Goal: Share content: Share content

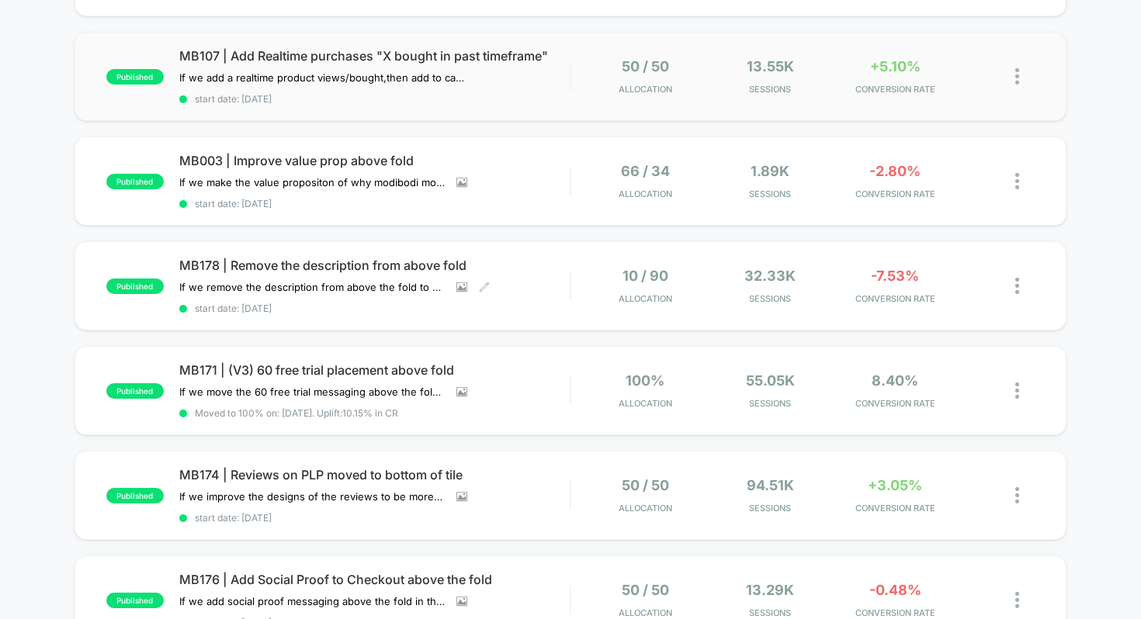
scroll to position [244, 0]
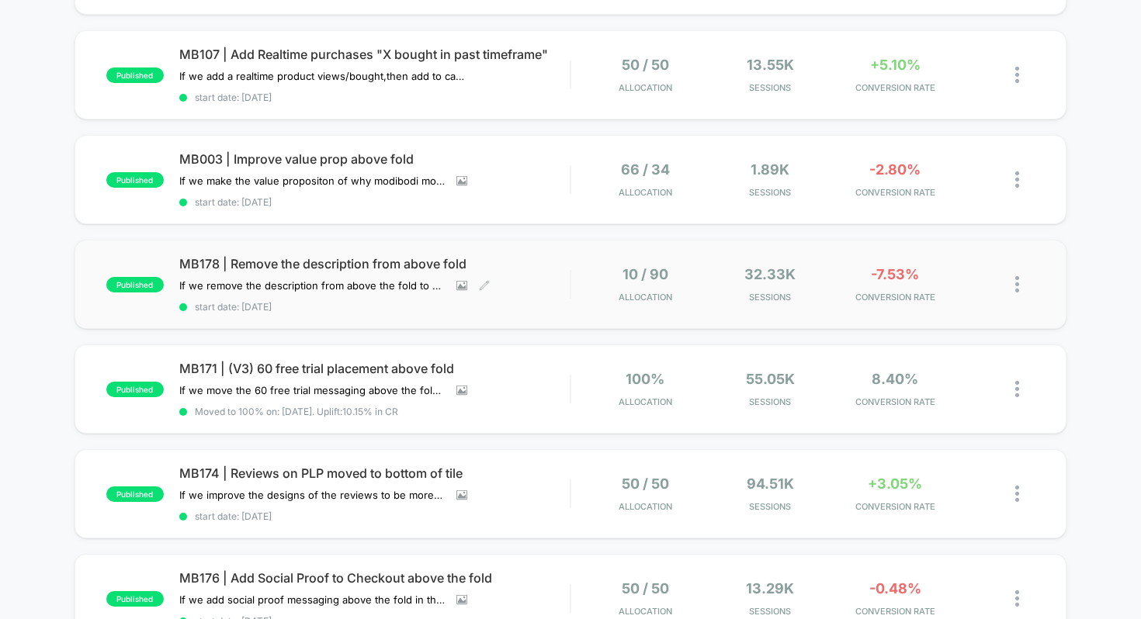
click at [391, 267] on span "MB178 | Remove the description from above fold" at bounding box center [374, 264] width 391 height 16
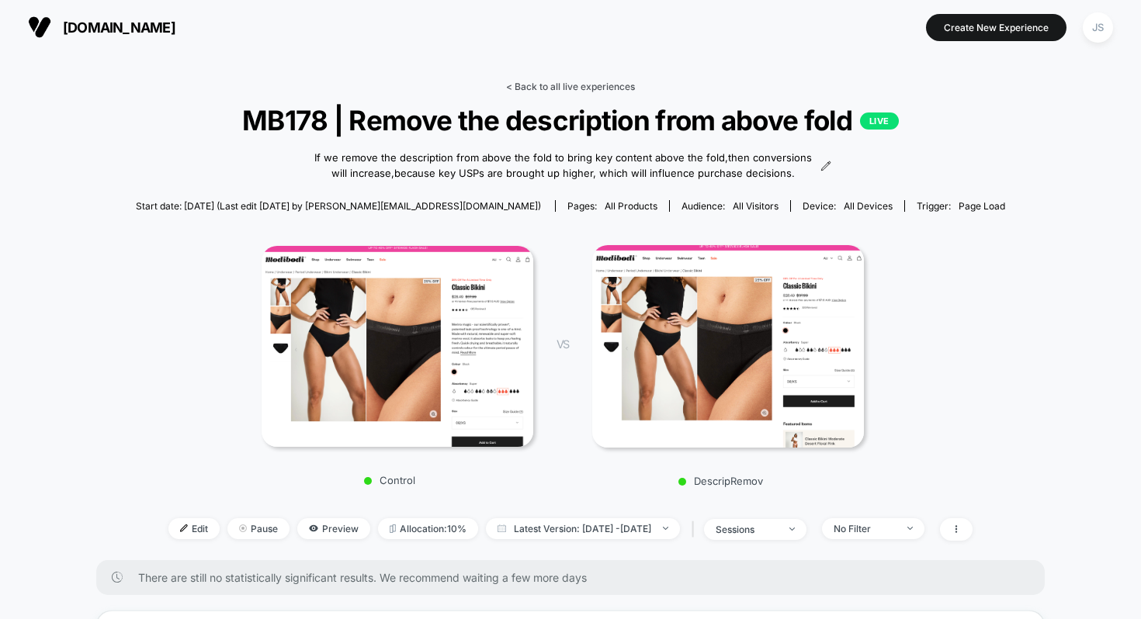
click at [581, 83] on link "< Back to all live experiences" at bounding box center [570, 87] width 129 height 12
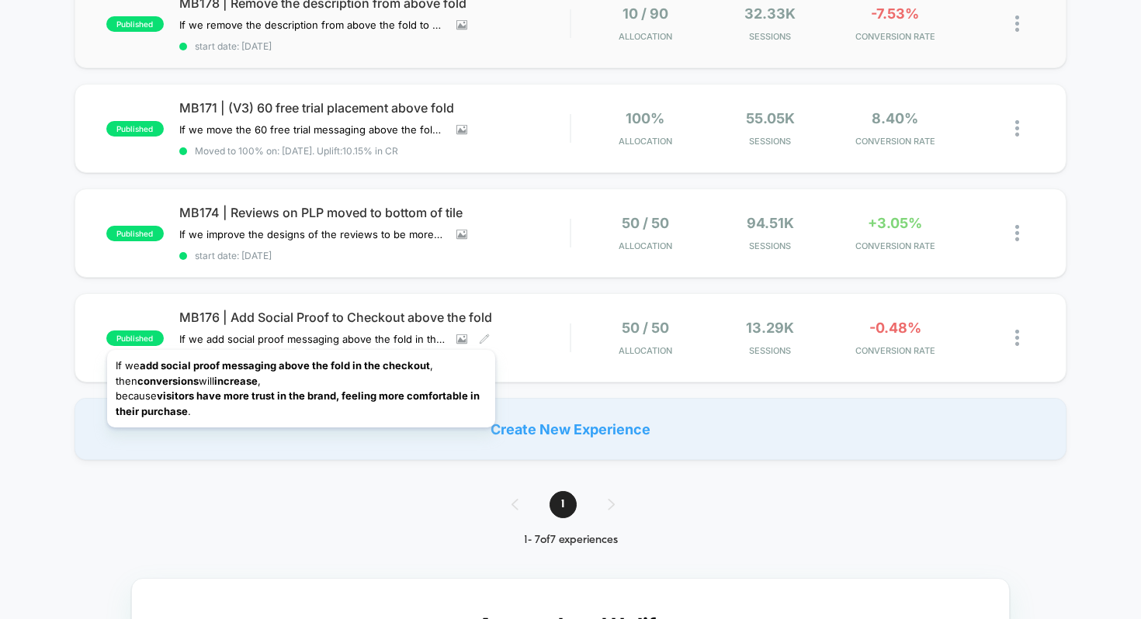
scroll to position [464, 0]
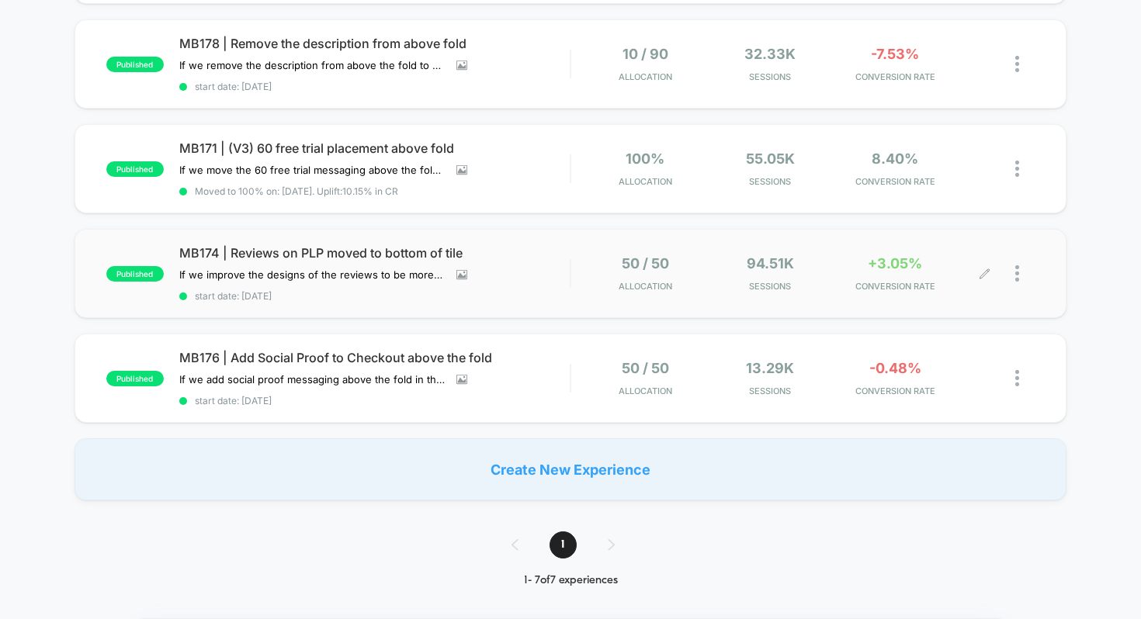
click at [1018, 265] on img at bounding box center [1017, 273] width 4 height 16
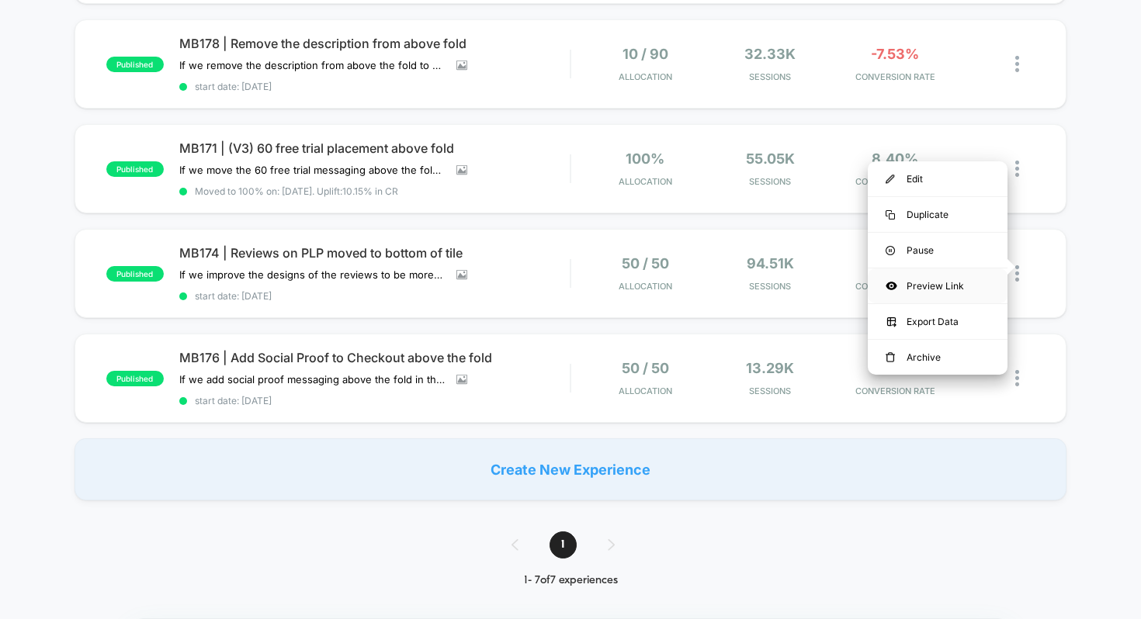
click at [939, 289] on div "Preview Link" at bounding box center [938, 286] width 140 height 35
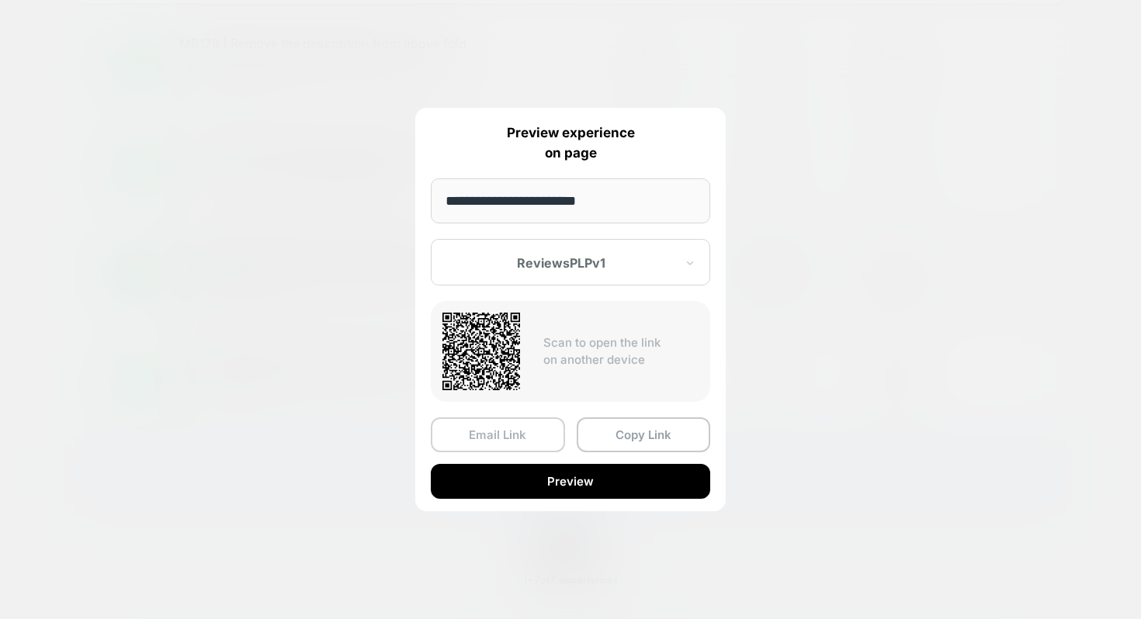
click at [533, 432] on button "Email Link" at bounding box center [498, 435] width 134 height 35
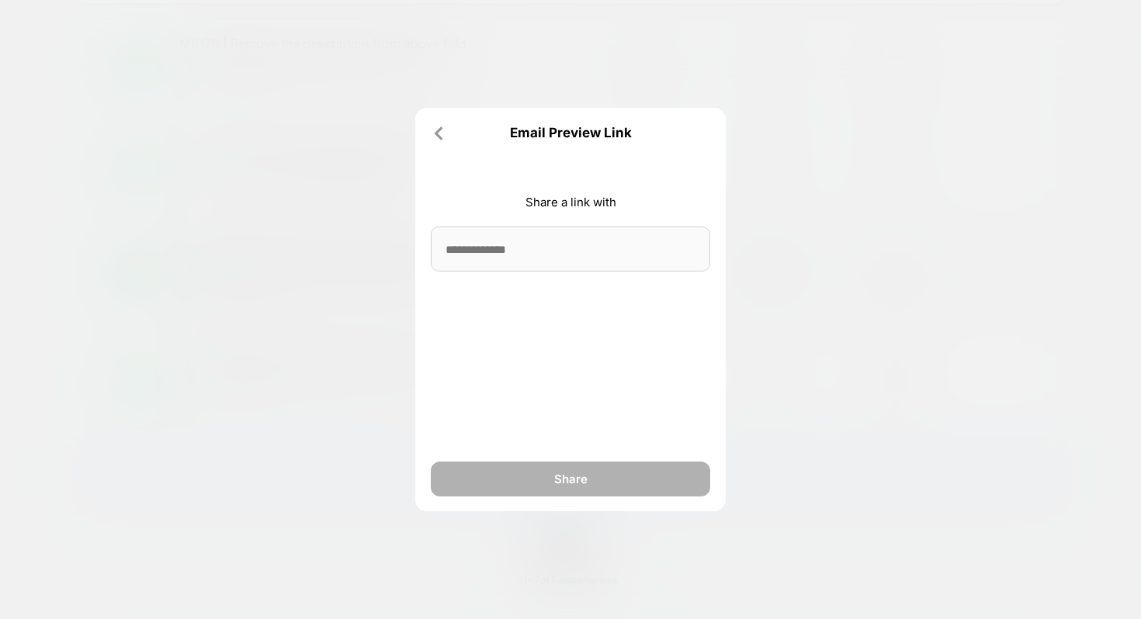
click at [542, 238] on input at bounding box center [570, 249] width 279 height 45
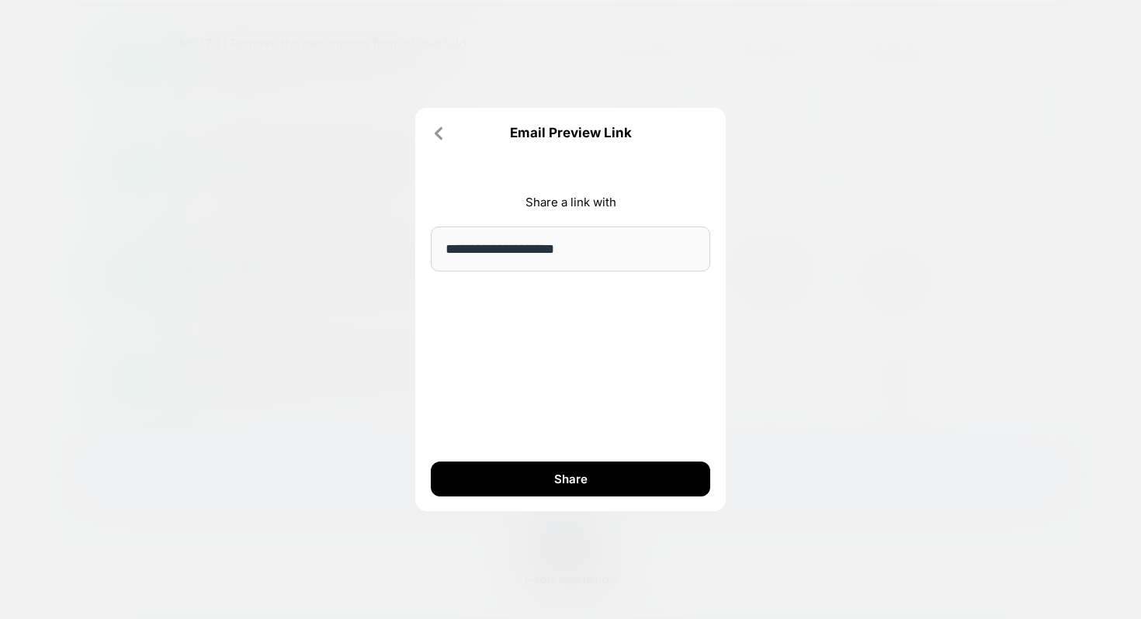
type input "**********"
click at [555, 355] on div "**********" at bounding box center [570, 310] width 310 height 404
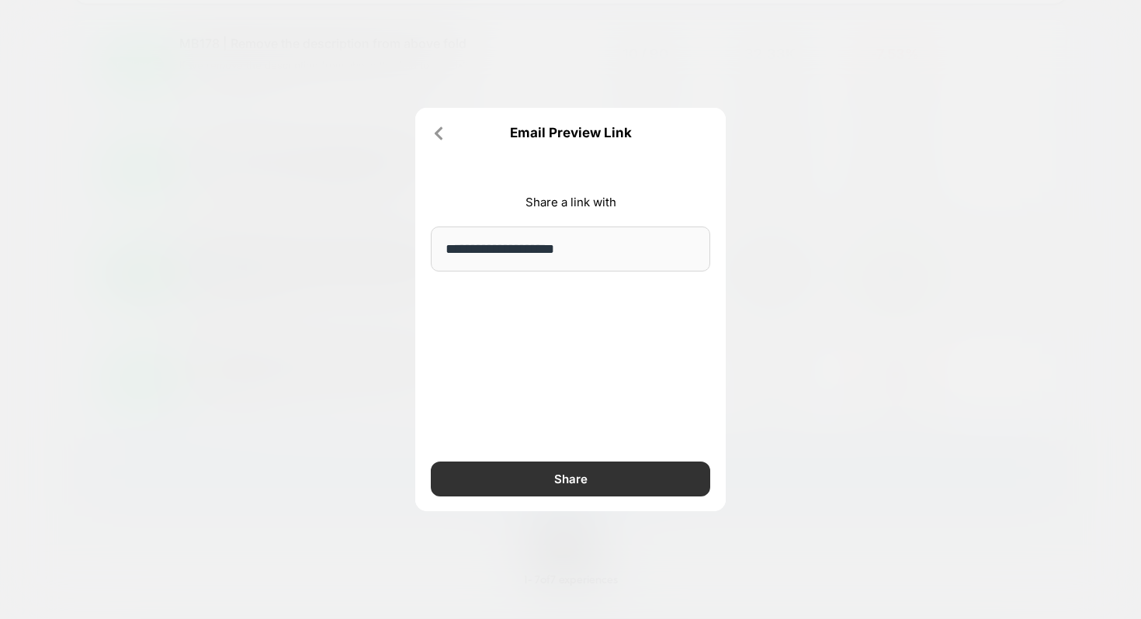
click at [562, 473] on button "Share" at bounding box center [570, 479] width 279 height 35
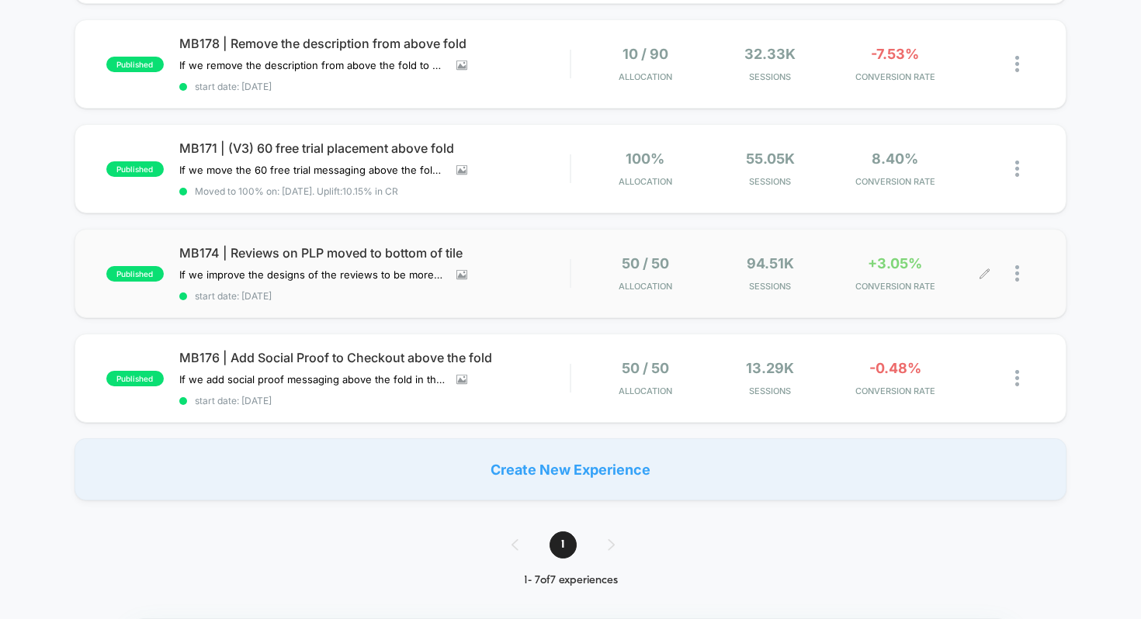
click at [1018, 269] on img at bounding box center [1017, 273] width 4 height 16
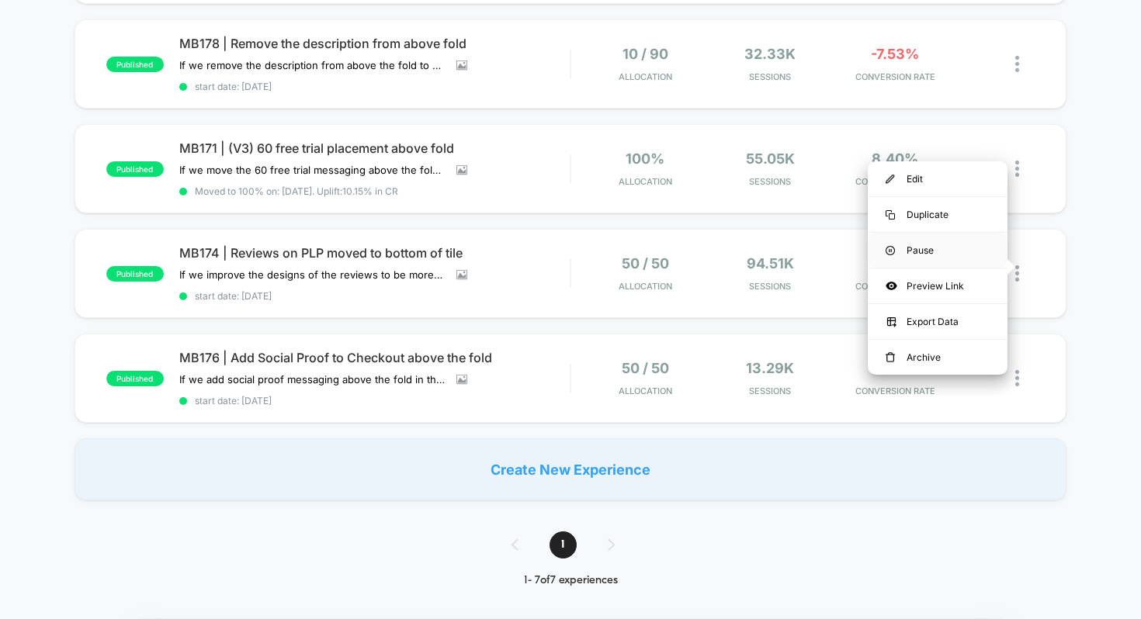
click at [938, 255] on div "Pause" at bounding box center [938, 250] width 140 height 35
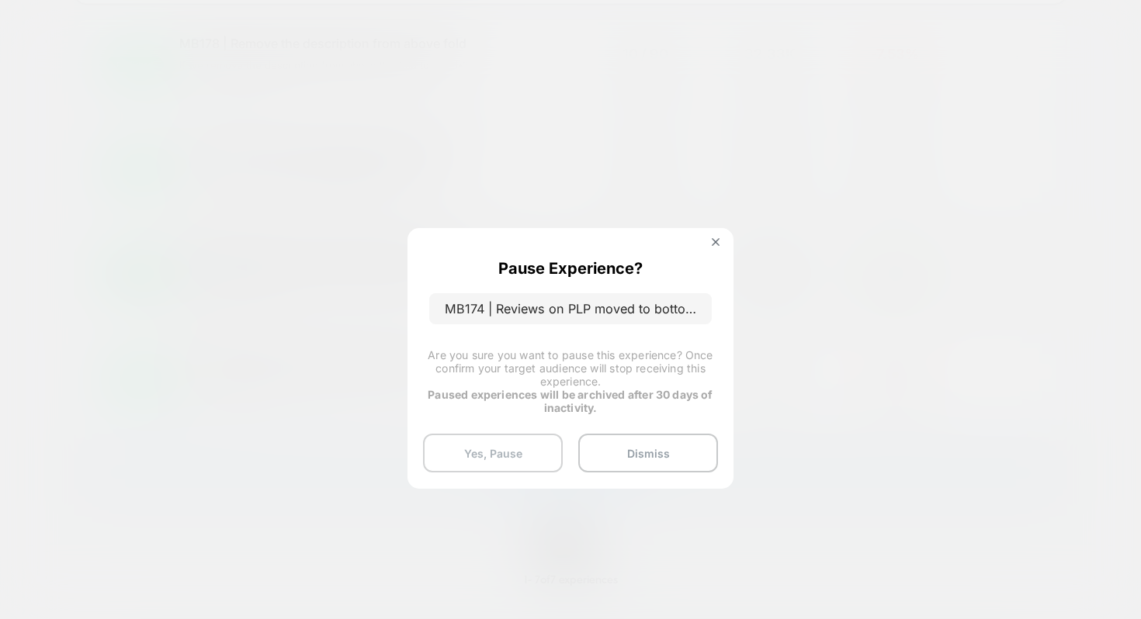
click at [486, 439] on button "Yes, Pause" at bounding box center [493, 453] width 140 height 39
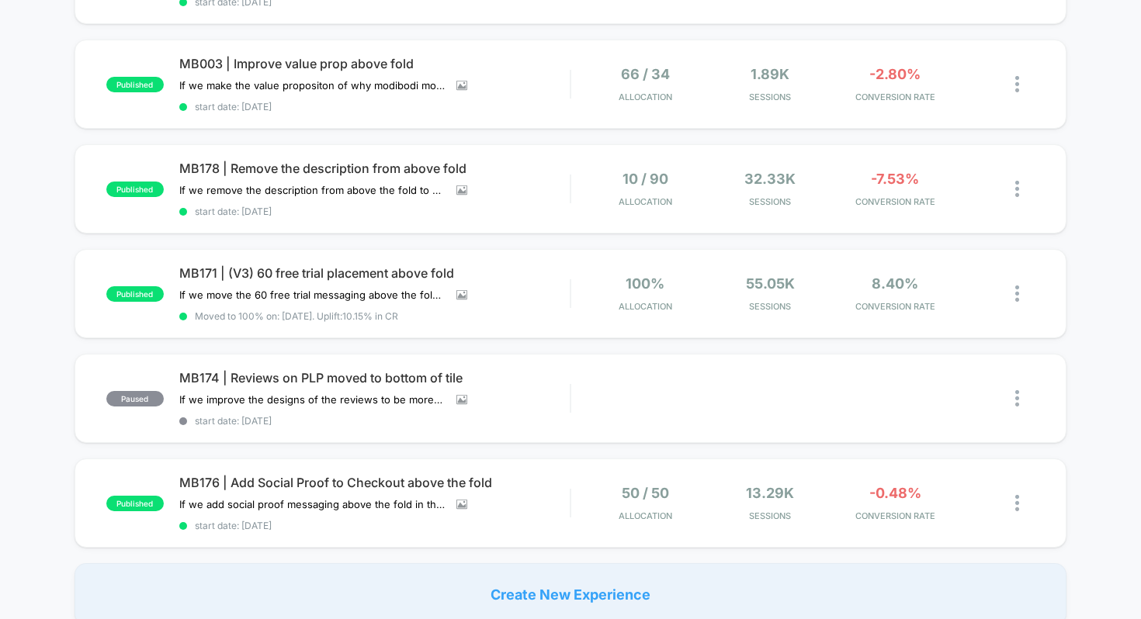
scroll to position [340, 0]
click at [553, 68] on div "MB003 | Improve value prop above fold If we make the value propositon of why mo…" at bounding box center [374, 83] width 391 height 57
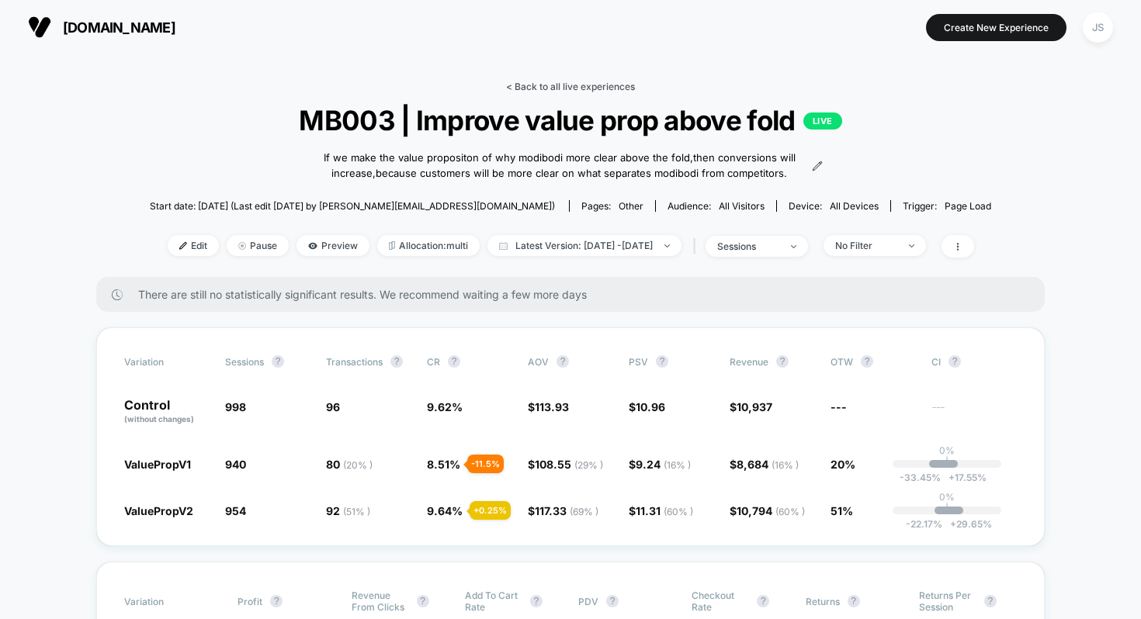
click at [569, 91] on link "< Back to all live experiences" at bounding box center [570, 87] width 129 height 12
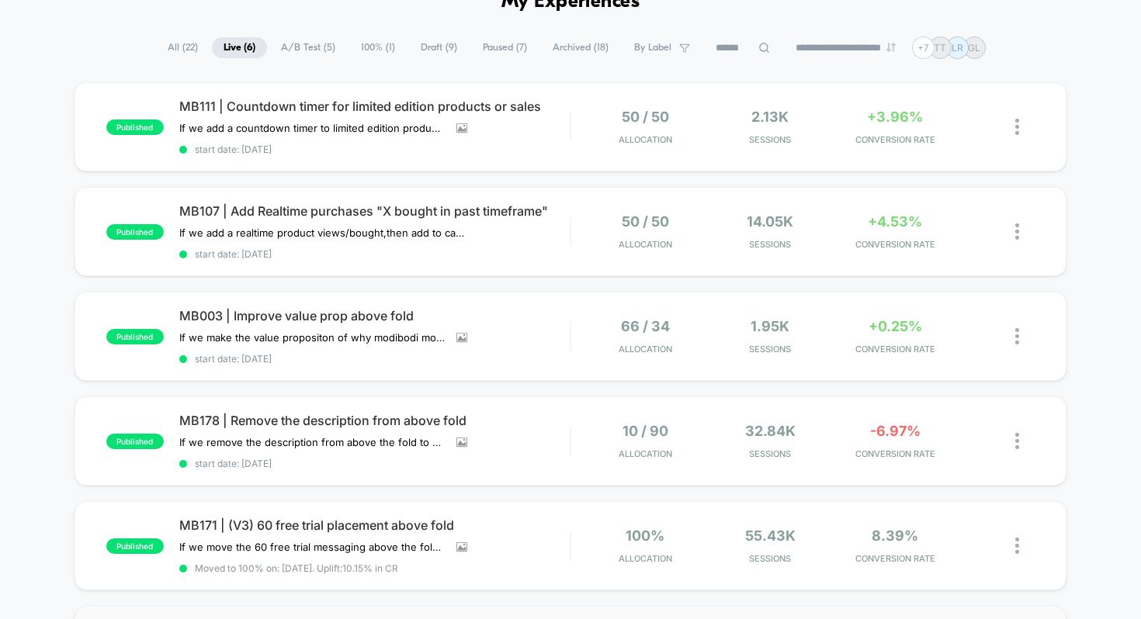
scroll to position [62, 0]
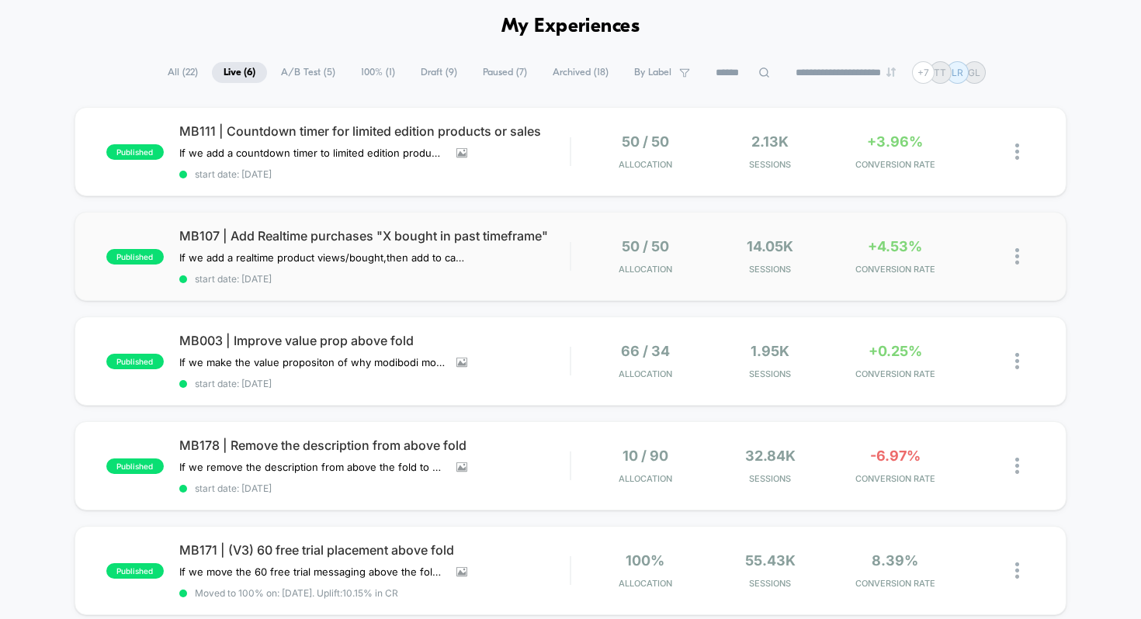
click at [1016, 258] on img at bounding box center [1017, 256] width 4 height 16
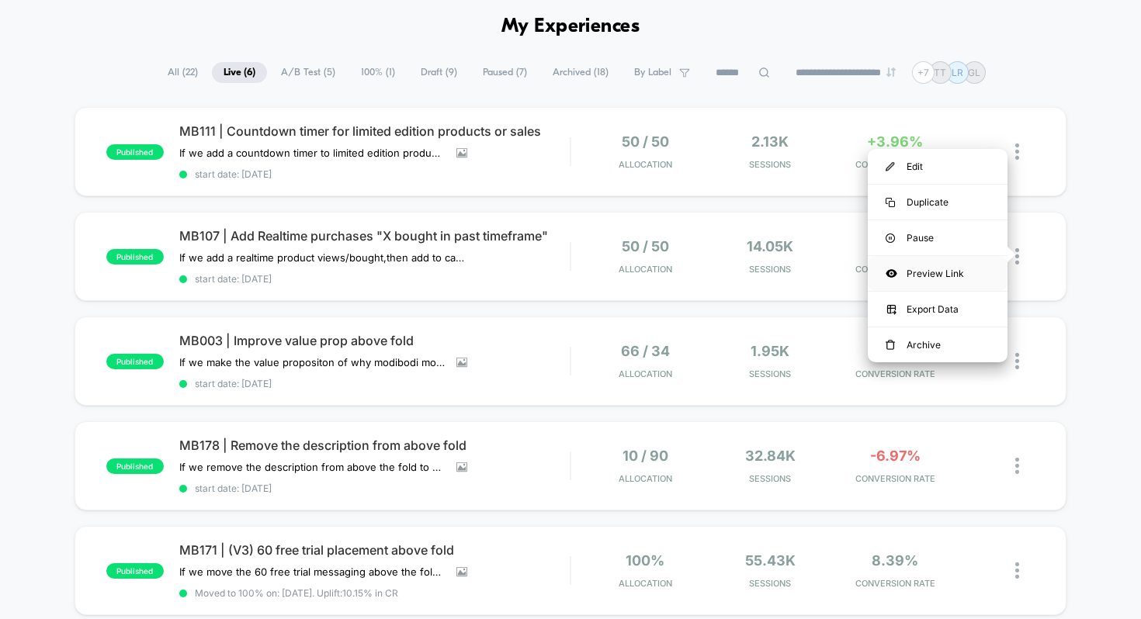
click at [952, 279] on div "Preview Link" at bounding box center [938, 273] width 140 height 35
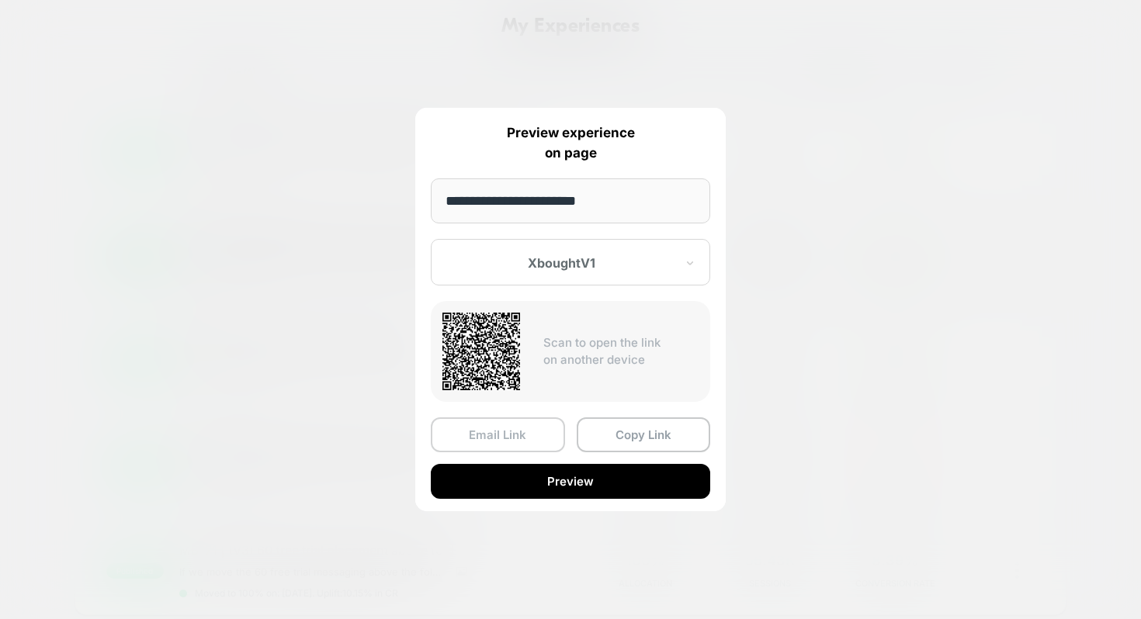
click at [522, 432] on button "Email Link" at bounding box center [498, 435] width 134 height 35
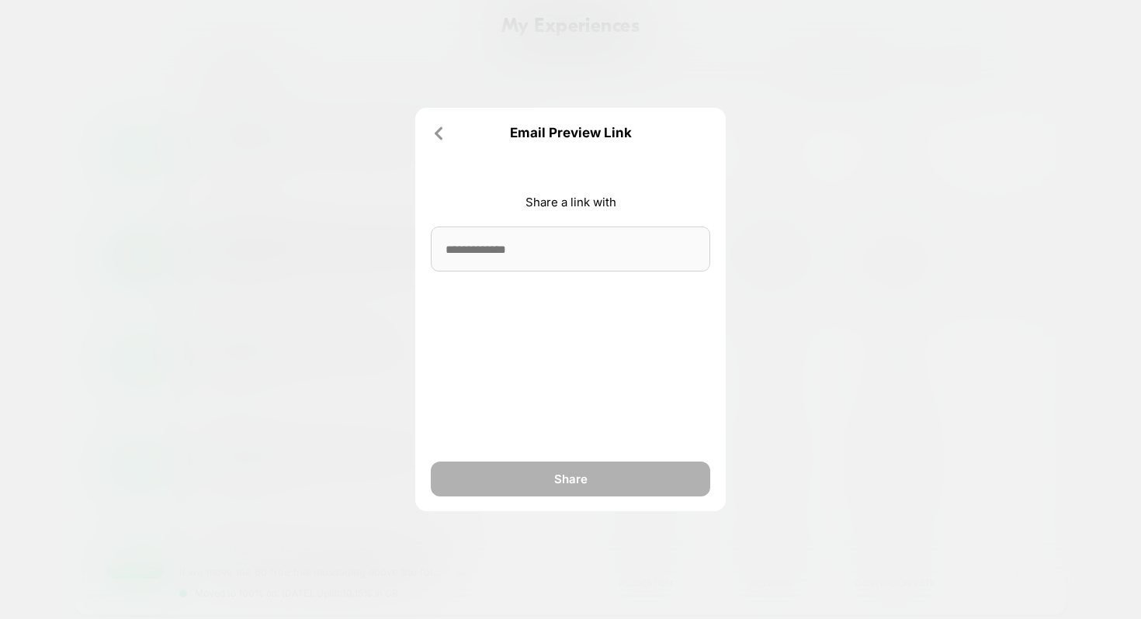
click at [536, 252] on input at bounding box center [570, 249] width 279 height 45
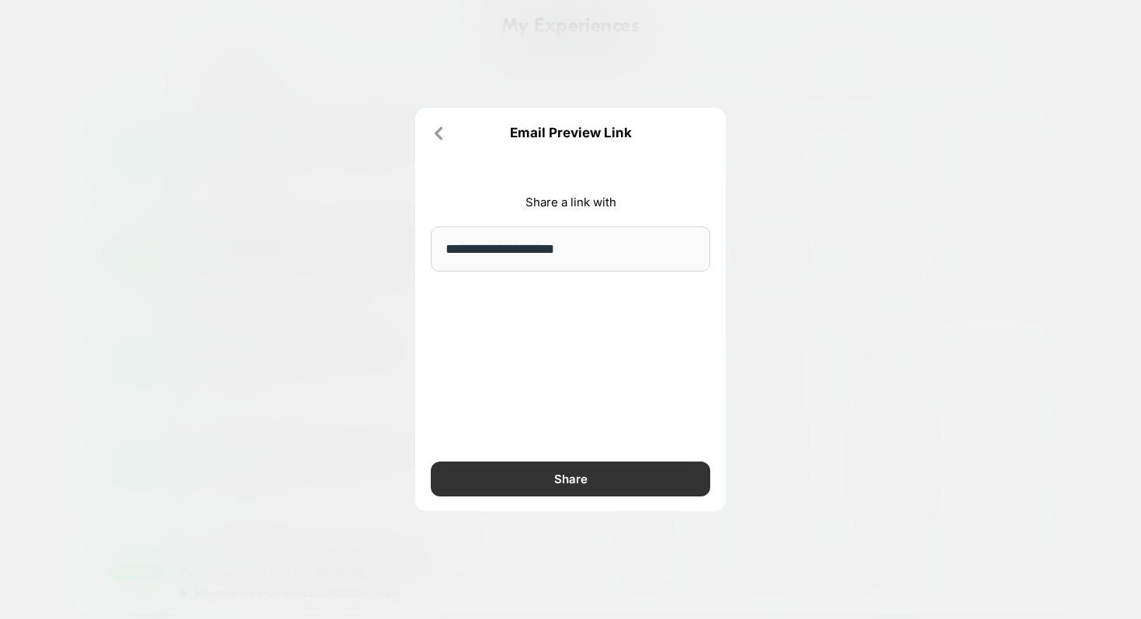
type input "**********"
click at [487, 487] on button "Share" at bounding box center [570, 479] width 279 height 35
